Goal: Task Accomplishment & Management: Manage account settings

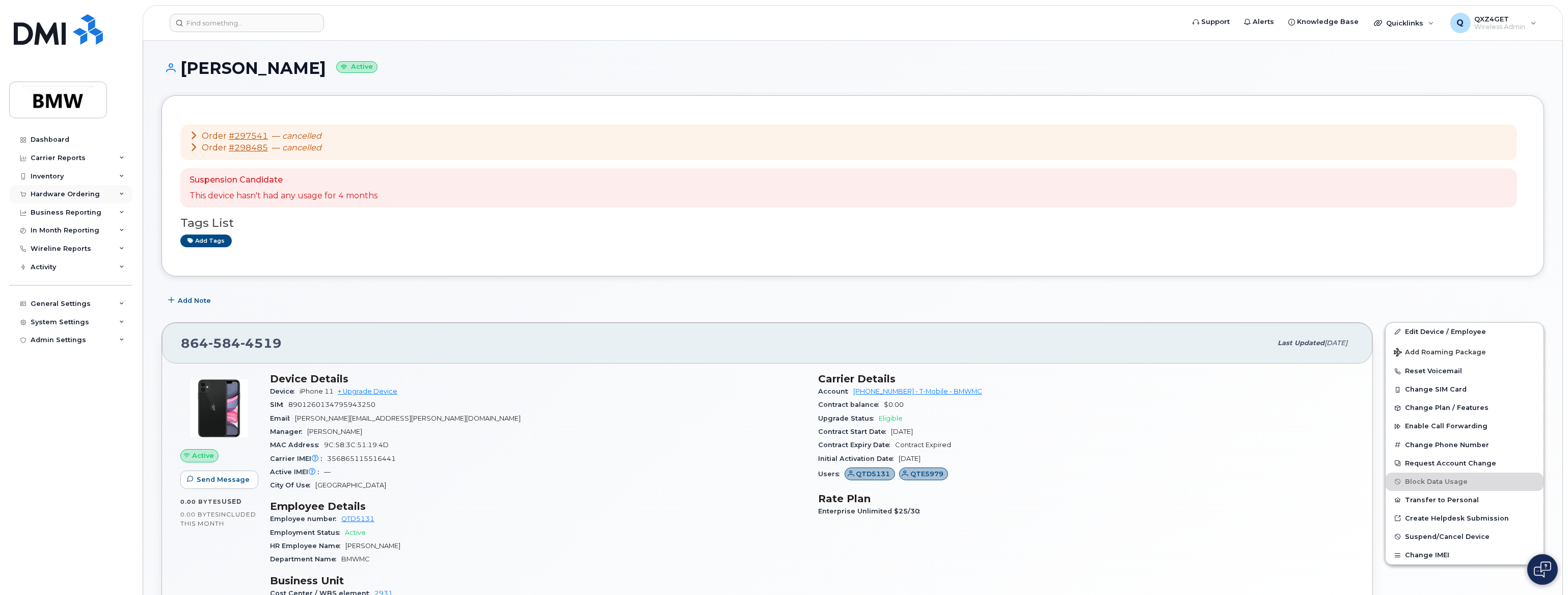
click at [71, 192] on div "Hardware Ordering" at bounding box center [65, 194] width 69 height 8
click at [55, 237] on link "Orders" at bounding box center [79, 233] width 105 height 19
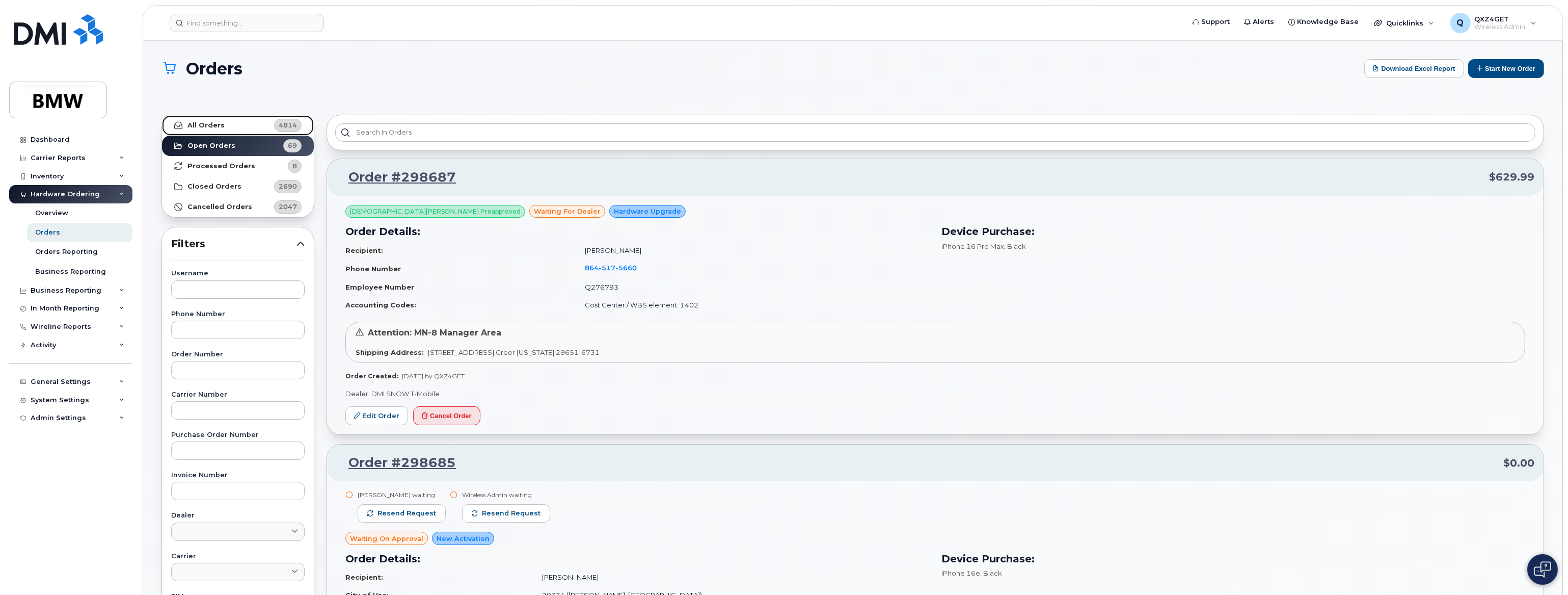
click at [189, 125] on strong "All Orders" at bounding box center [206, 125] width 37 height 8
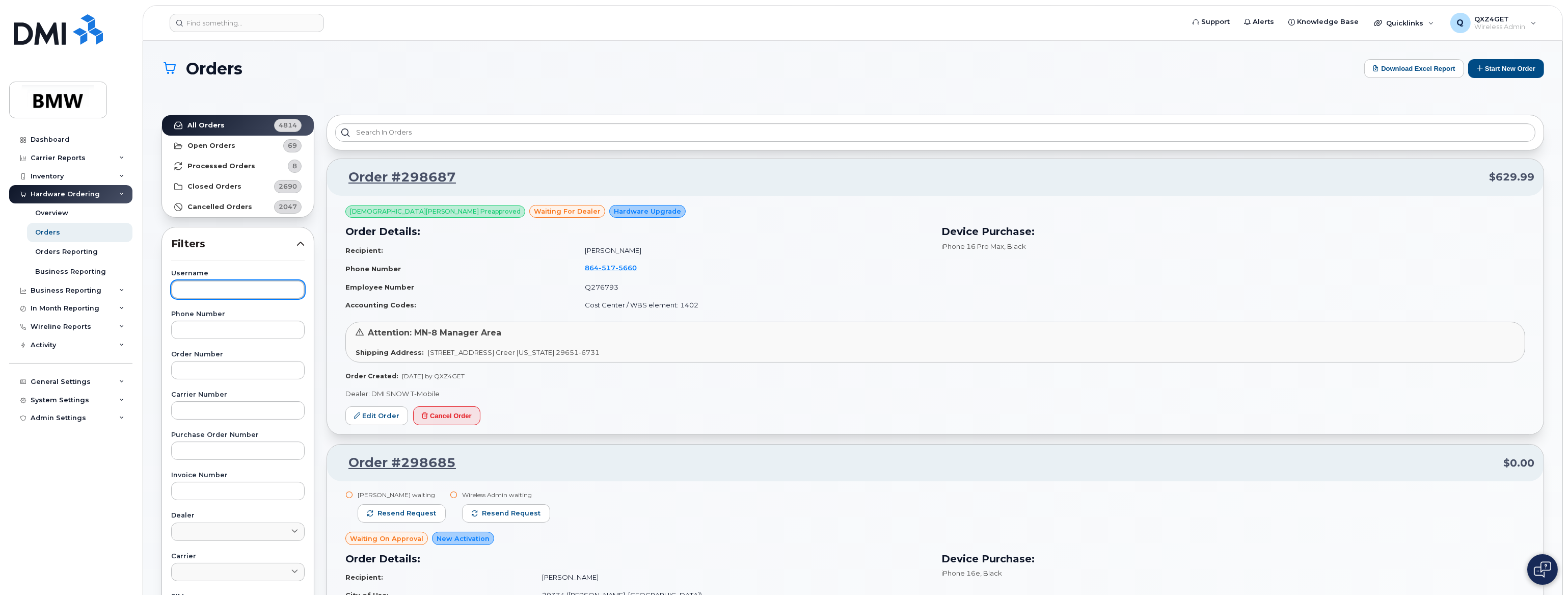
click at [248, 286] on input "text" at bounding box center [237, 289] width 133 height 18
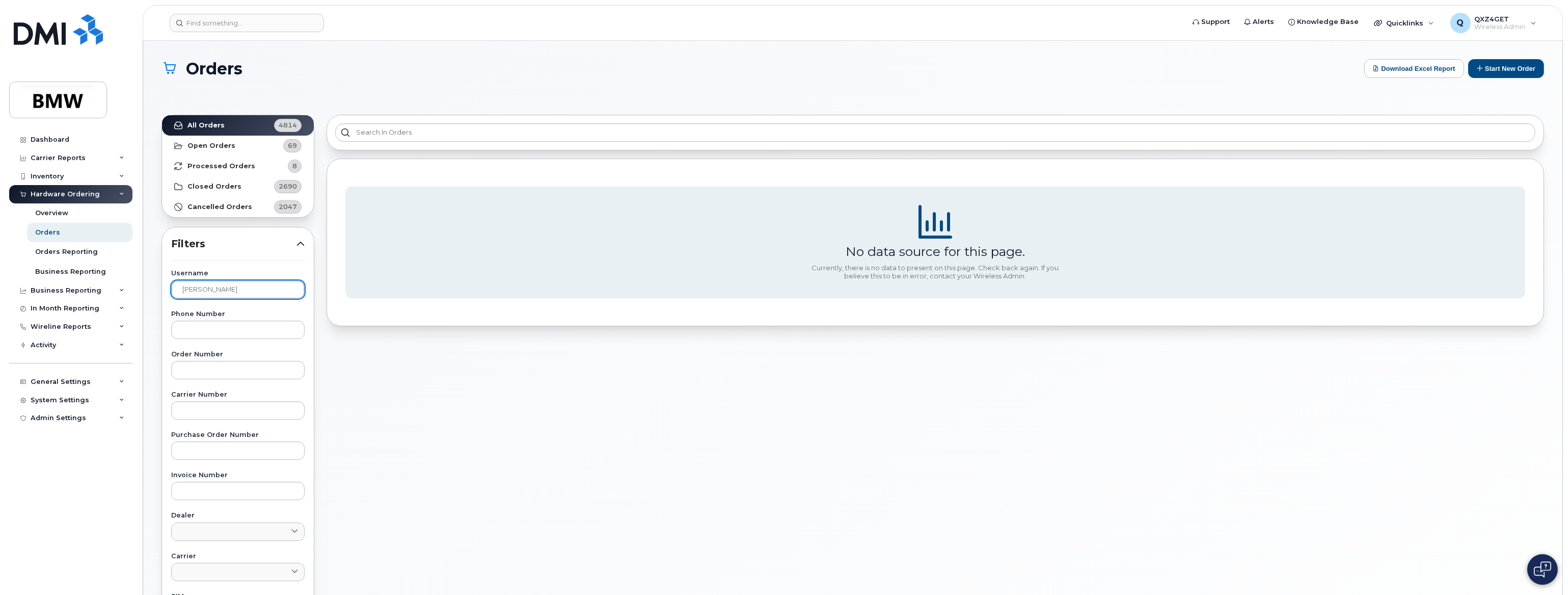
click at [200, 289] on input "[PERSON_NAME]" at bounding box center [237, 289] width 133 height 18
type input "[PERSON_NAME]"
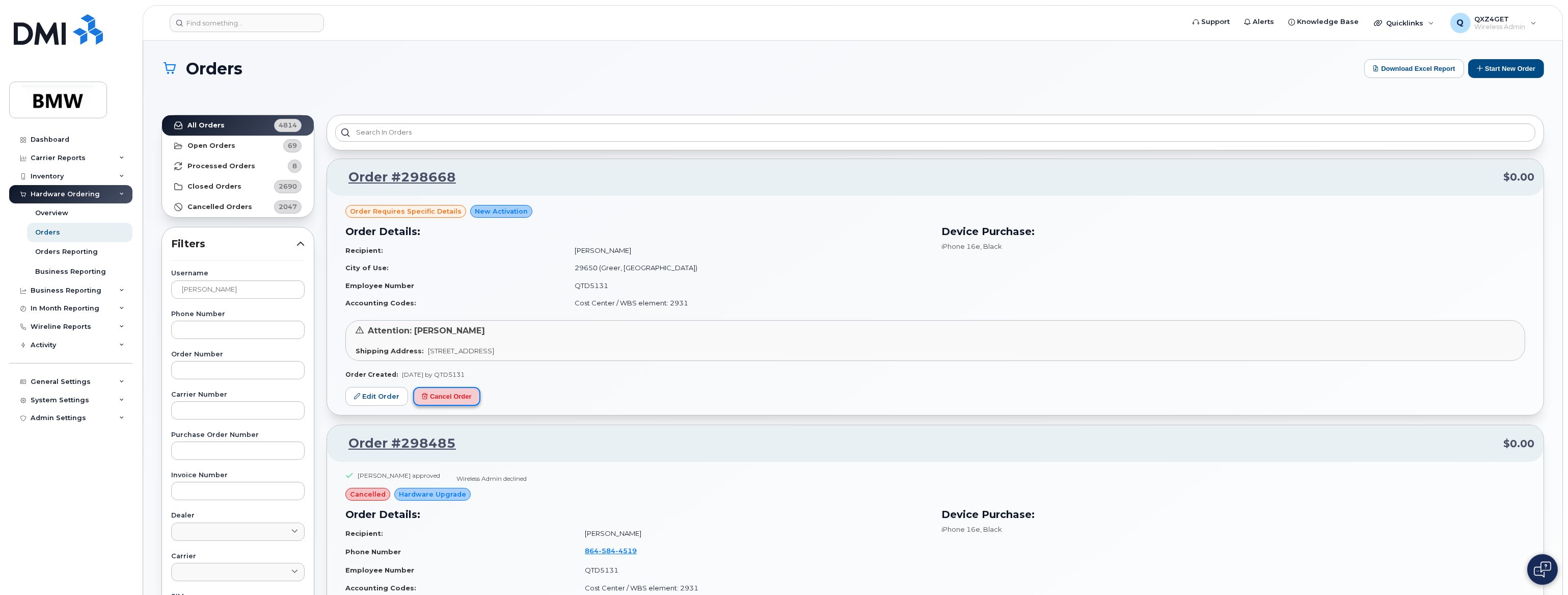
click at [439, 394] on button "Cancel Order" at bounding box center [447, 396] width 67 height 19
